Goal: Check status: Check status

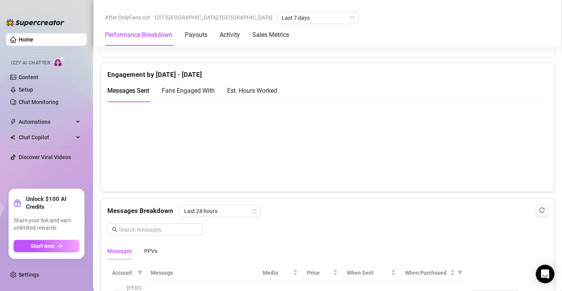
scroll to position [518, 0]
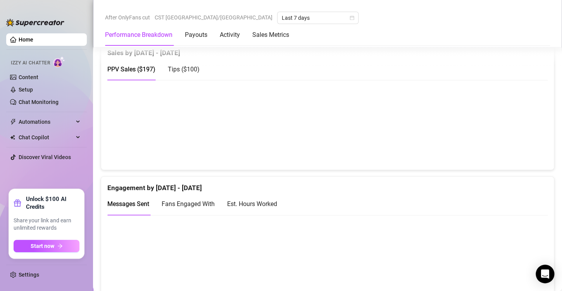
scroll to position [392, 0]
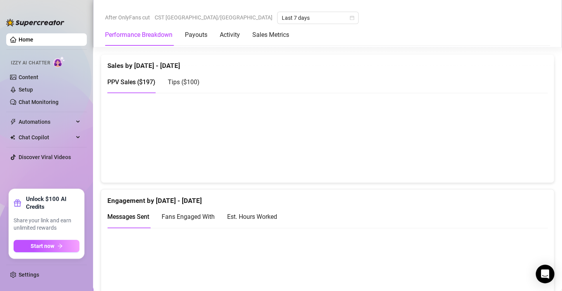
click at [249, 212] on div "Est. Hours Worked" at bounding box center [252, 217] width 50 height 10
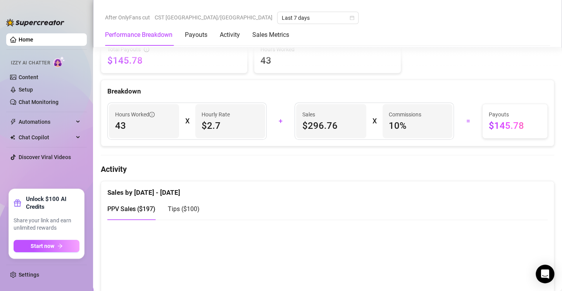
scroll to position [265, 0]
click at [350, 18] on icon "calendar" at bounding box center [352, 18] width 5 height 5
click at [189, 91] on div "Breakdown" at bounding box center [327, 91] width 441 height 10
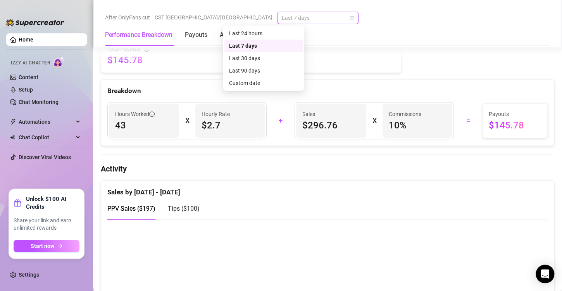
click at [294, 16] on span "Last 7 days" at bounding box center [318, 18] width 72 height 12
click at [254, 79] on div "Custom date" at bounding box center [263, 83] width 69 height 9
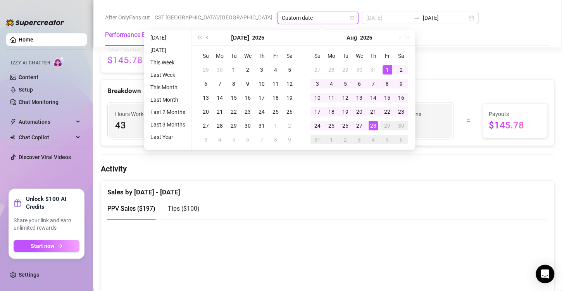
type input "2025-08-01"
click at [385, 71] on div "1" at bounding box center [387, 69] width 9 height 9
type input "2025-08-28"
click at [374, 122] on div "28" at bounding box center [373, 125] width 9 height 9
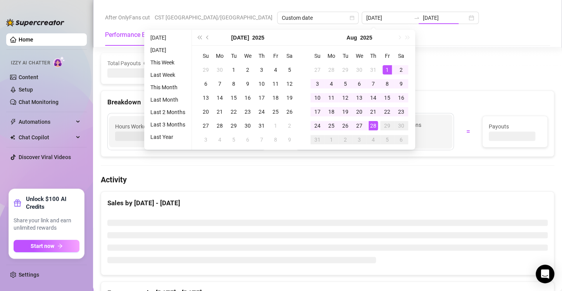
type input "2025-08-01"
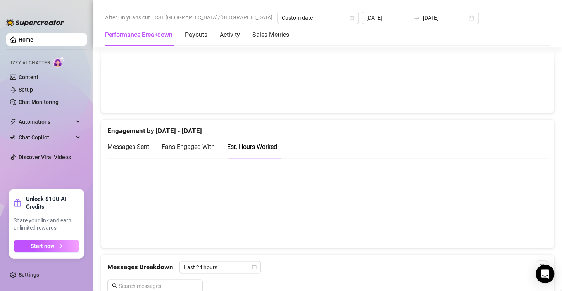
scroll to position [464, 0]
